Goal: Transaction & Acquisition: Purchase product/service

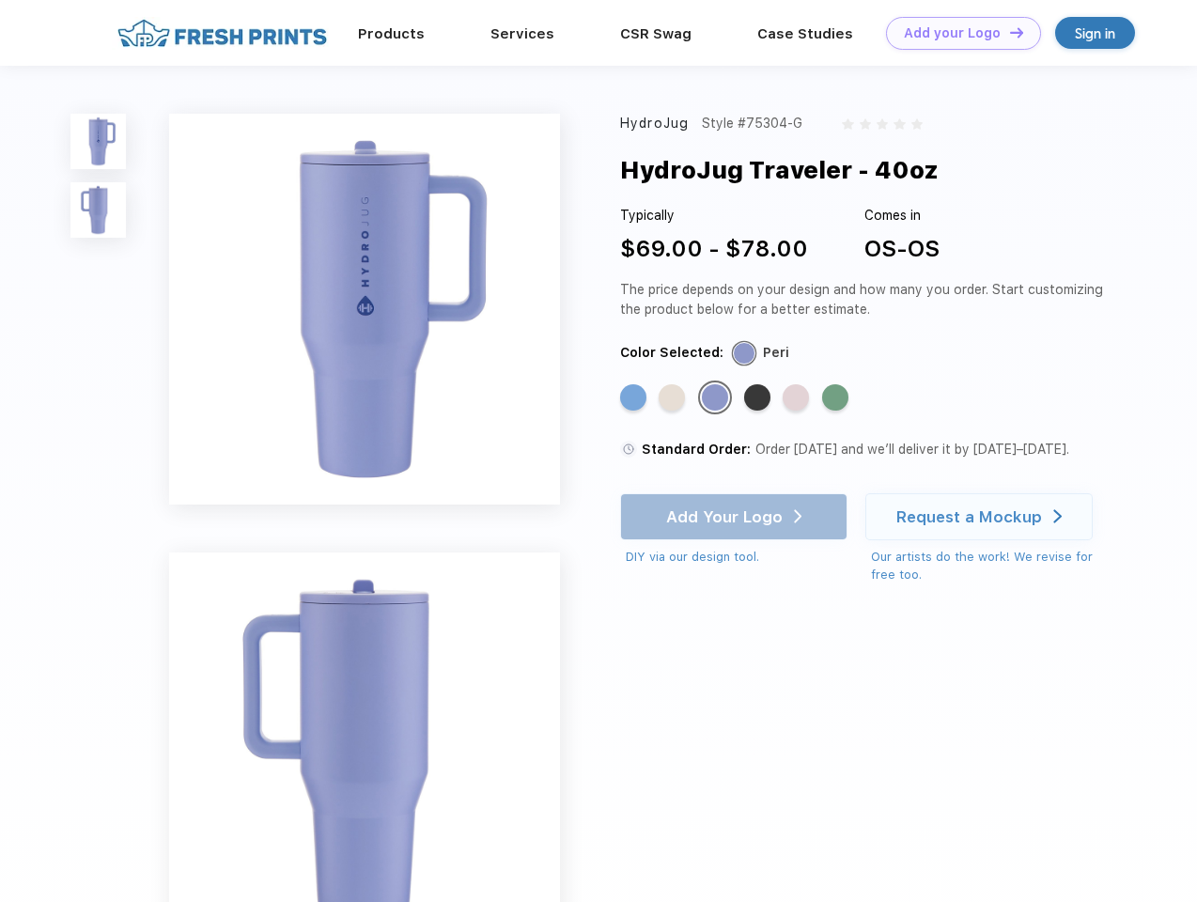
click at [956, 33] on link "Add your Logo Design Tool" at bounding box center [963, 33] width 155 height 33
click at [0, 0] on div "Design Tool" at bounding box center [0, 0] width 0 height 0
click at [1008, 32] on link "Add your Logo Design Tool" at bounding box center [963, 33] width 155 height 33
click at [99, 141] on img at bounding box center [97, 141] width 55 height 55
click at [99, 210] on img at bounding box center [97, 209] width 55 height 55
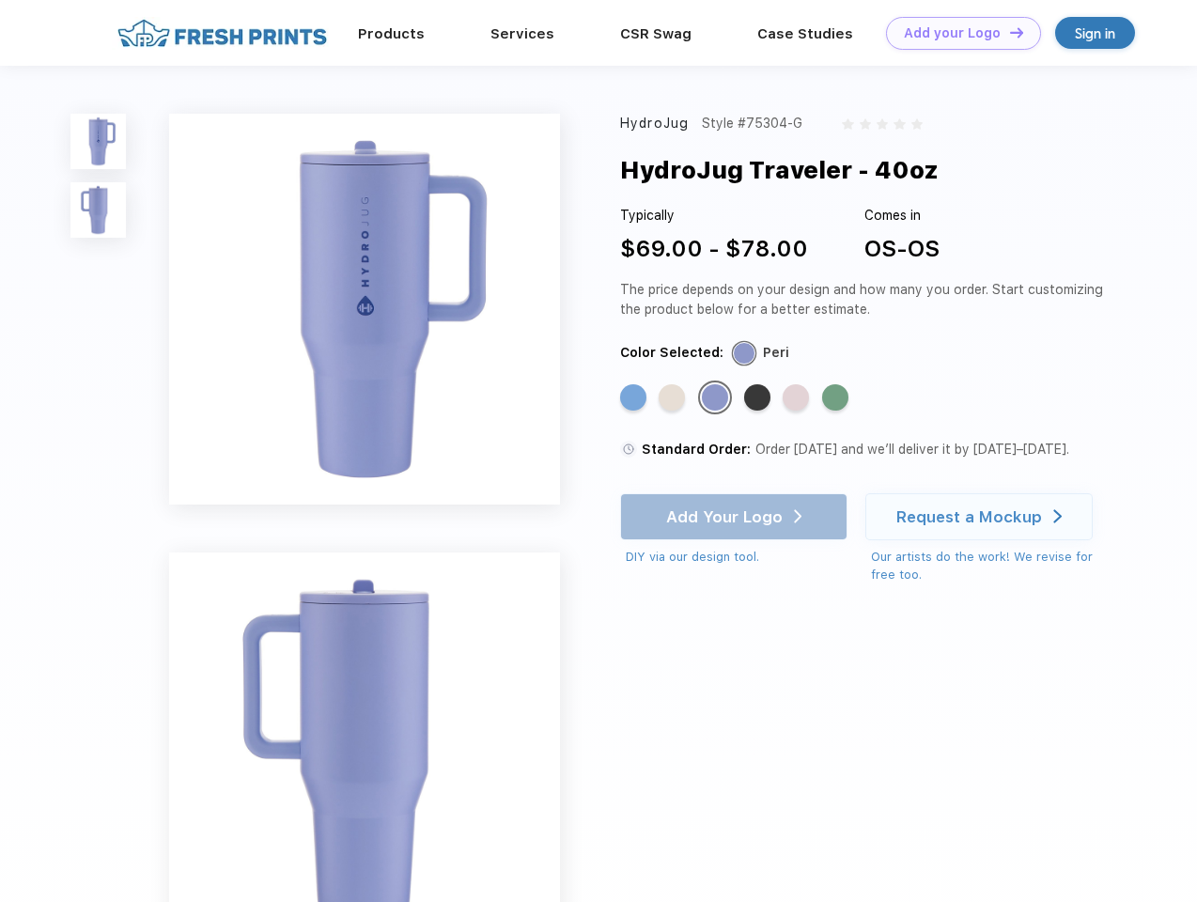
click at [635, 398] on div "Standard Color" at bounding box center [633, 397] width 26 height 26
click at [674, 398] on div "Standard Color" at bounding box center [672, 397] width 26 height 26
click at [717, 398] on div "Standard Color" at bounding box center [715, 397] width 26 height 26
click at [759, 398] on div "Standard Color" at bounding box center [757, 397] width 26 height 26
click at [798, 398] on div "Standard Color" at bounding box center [796, 397] width 26 height 26
